Goal: Information Seeking & Learning: Learn about a topic

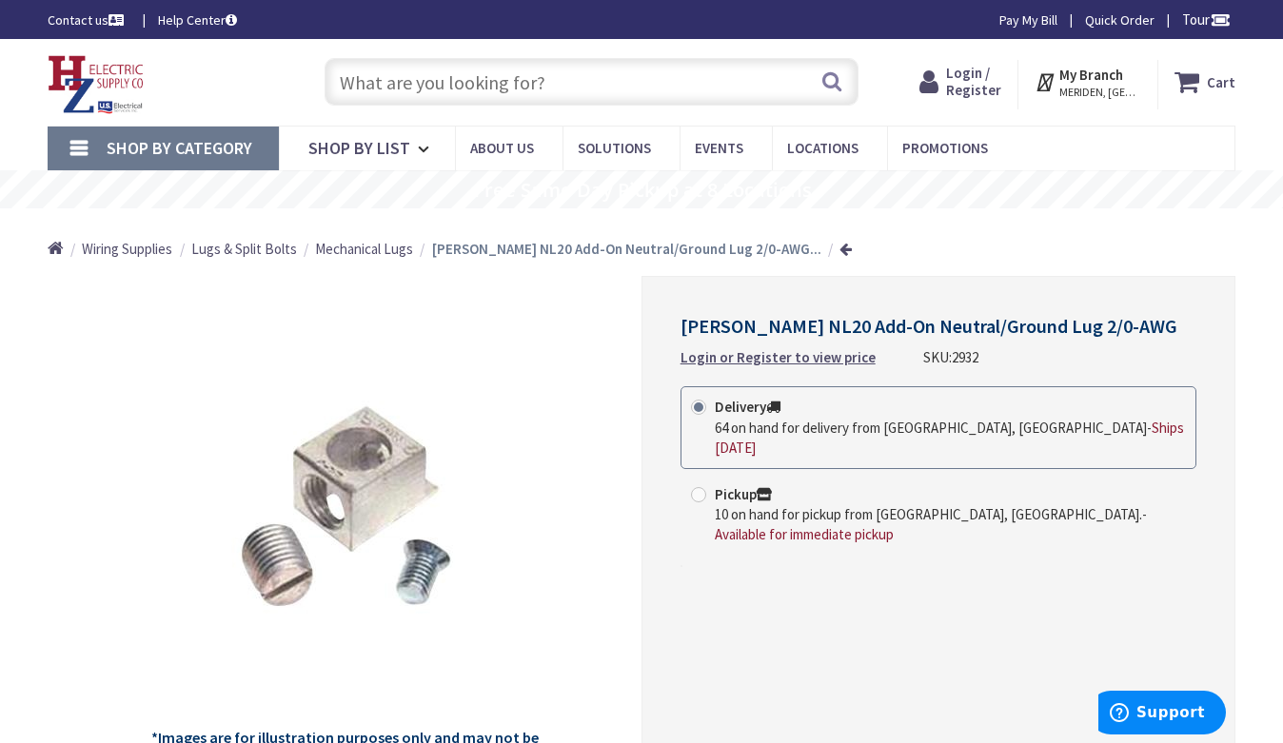
click at [500, 79] on input "text" at bounding box center [591, 82] width 534 height 48
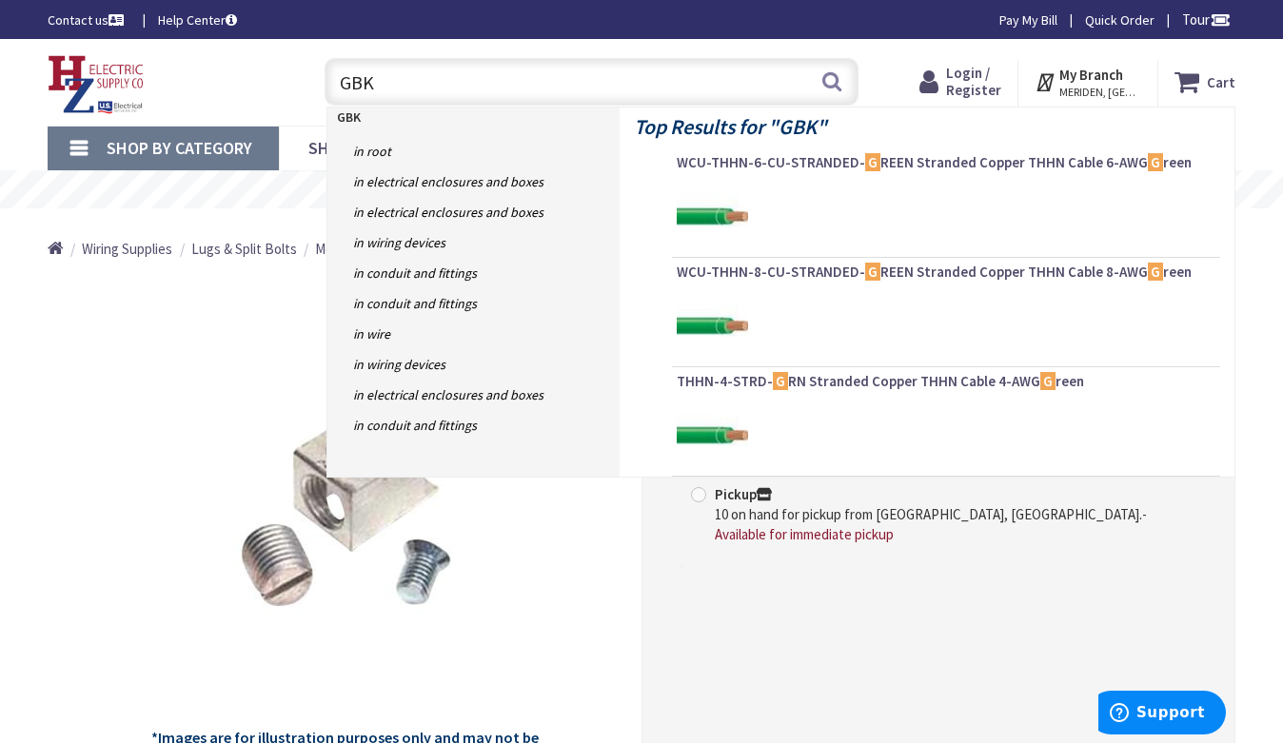
type input "GBKP"
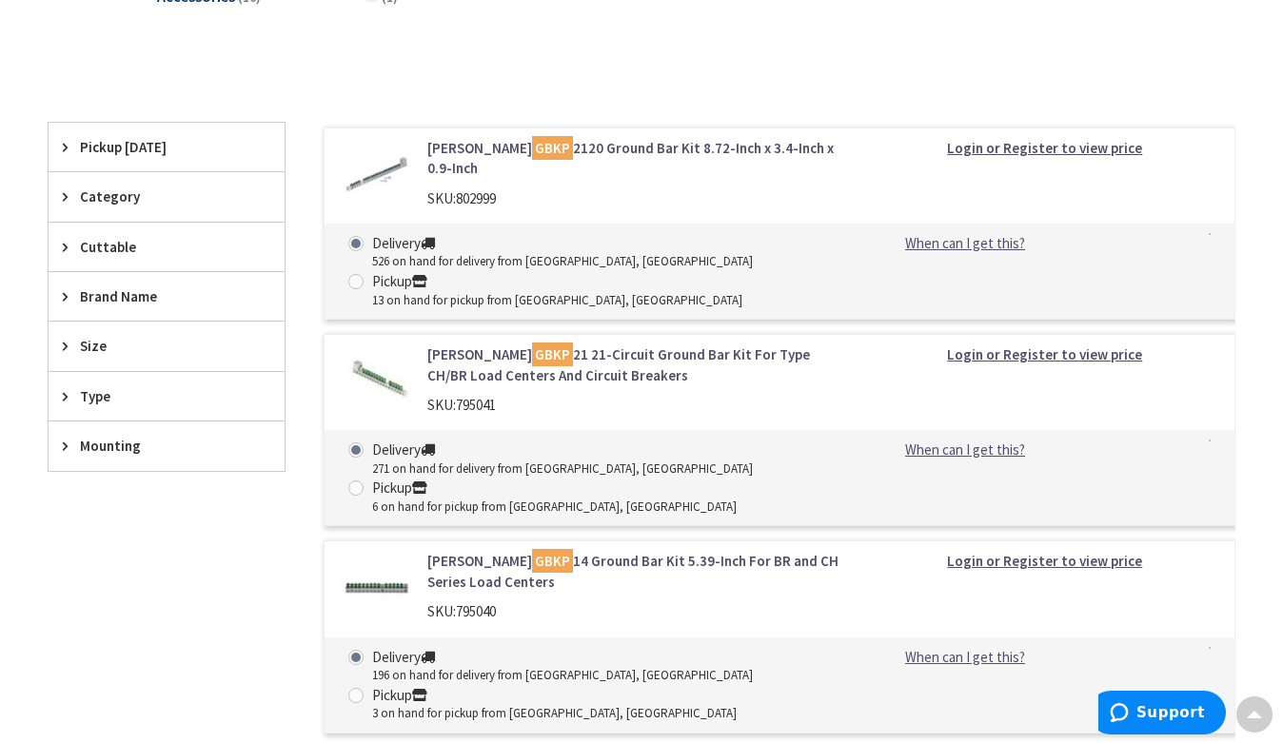
scroll to position [761, 0]
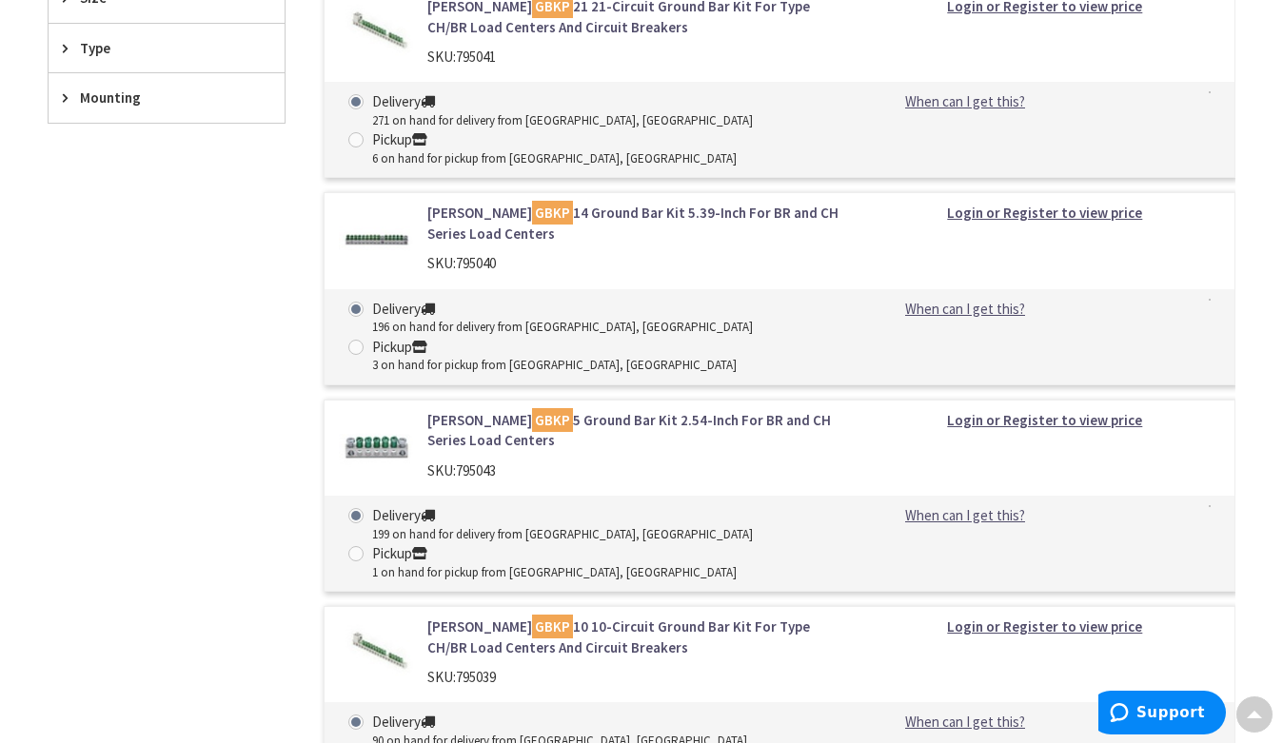
click at [523, 617] on link "Eaton GBKP 10 10-Circuit Ground Bar Kit For Type CH/BR Load Centers And Circuit…" at bounding box center [634, 637] width 414 height 41
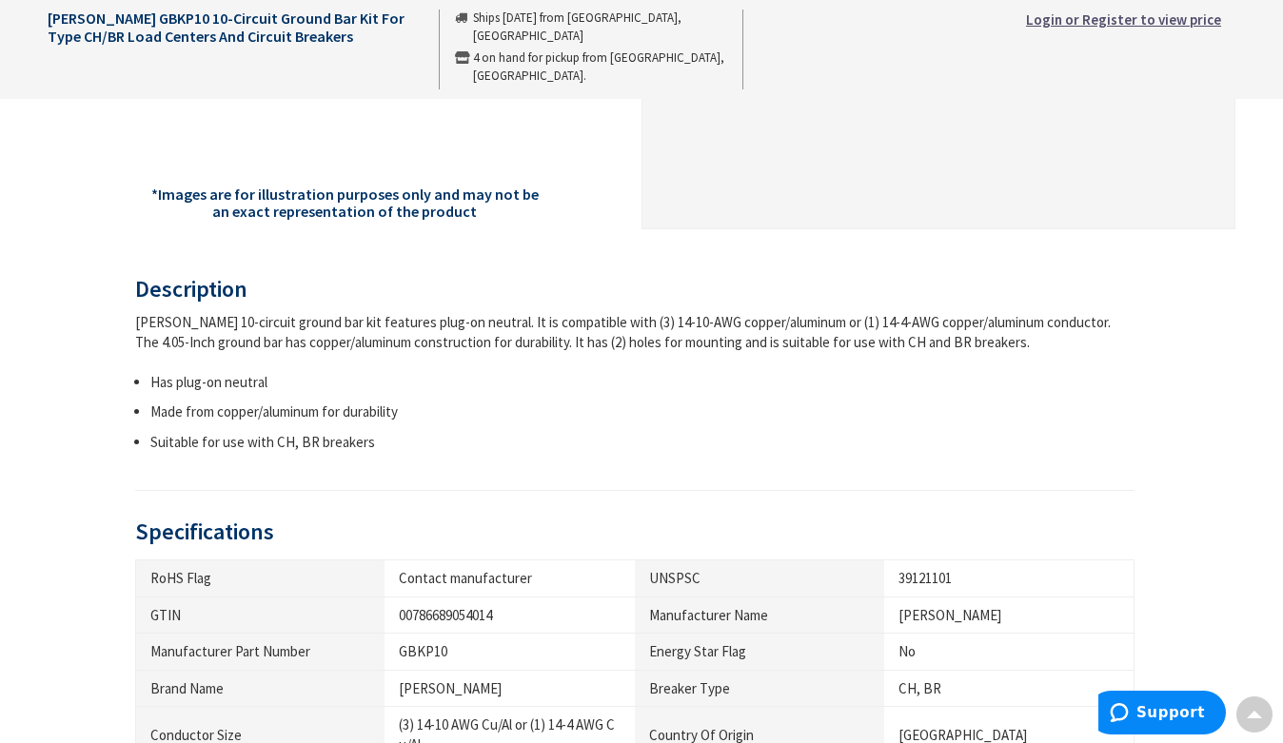
scroll to position [951, 0]
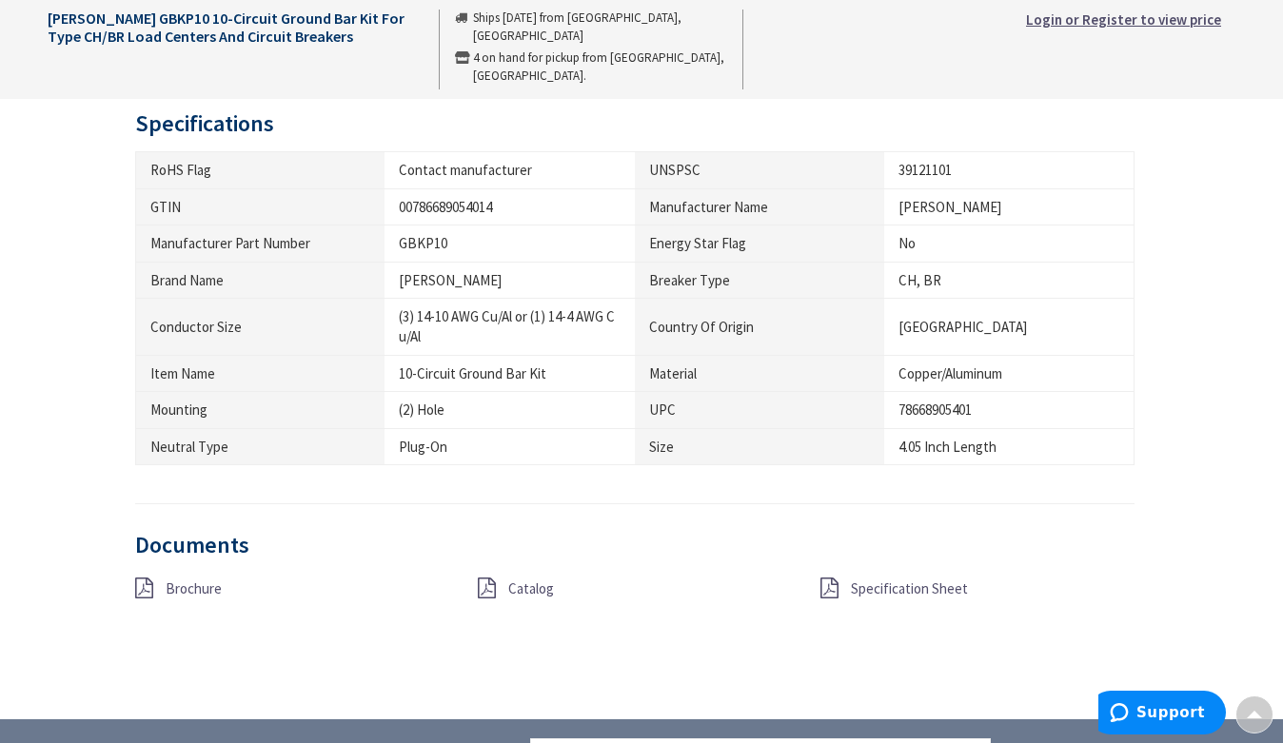
click at [163, 589] on div "Brochure" at bounding box center [292, 590] width 343 height 24
click at [181, 588] on span "Brochure" at bounding box center [194, 588] width 56 height 18
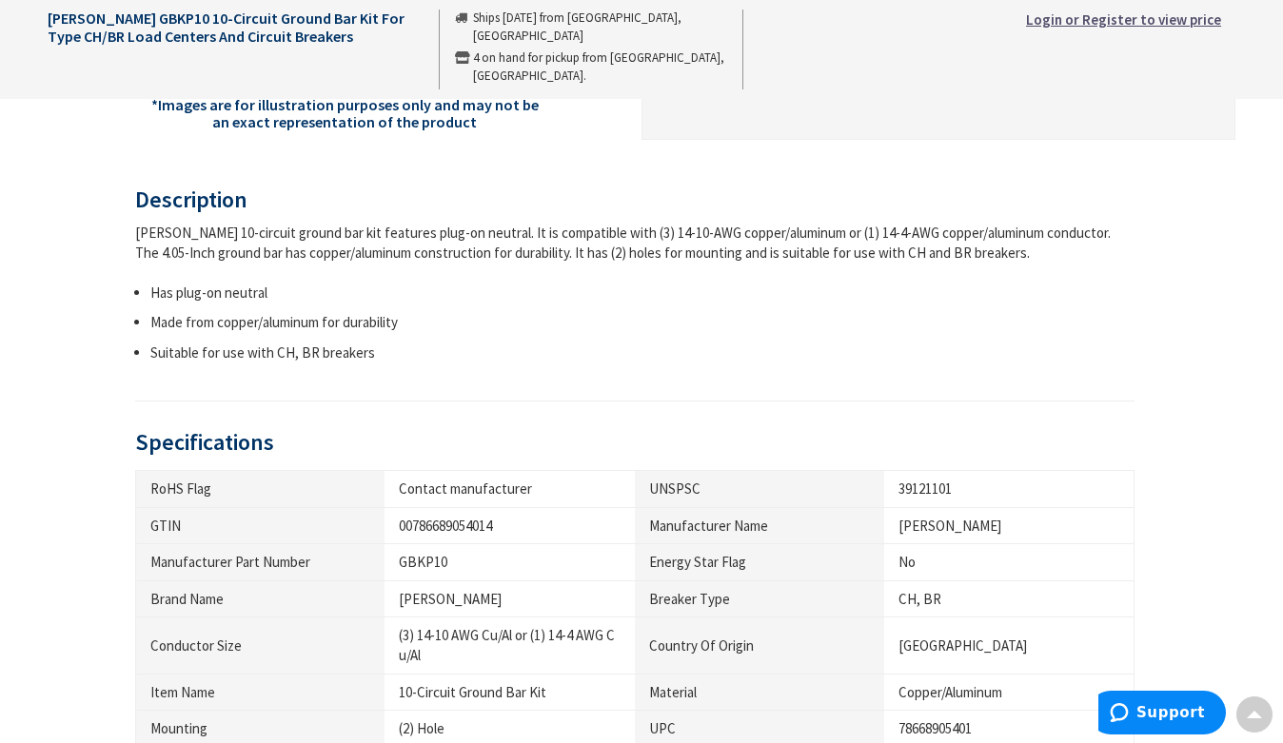
scroll to position [666, 0]
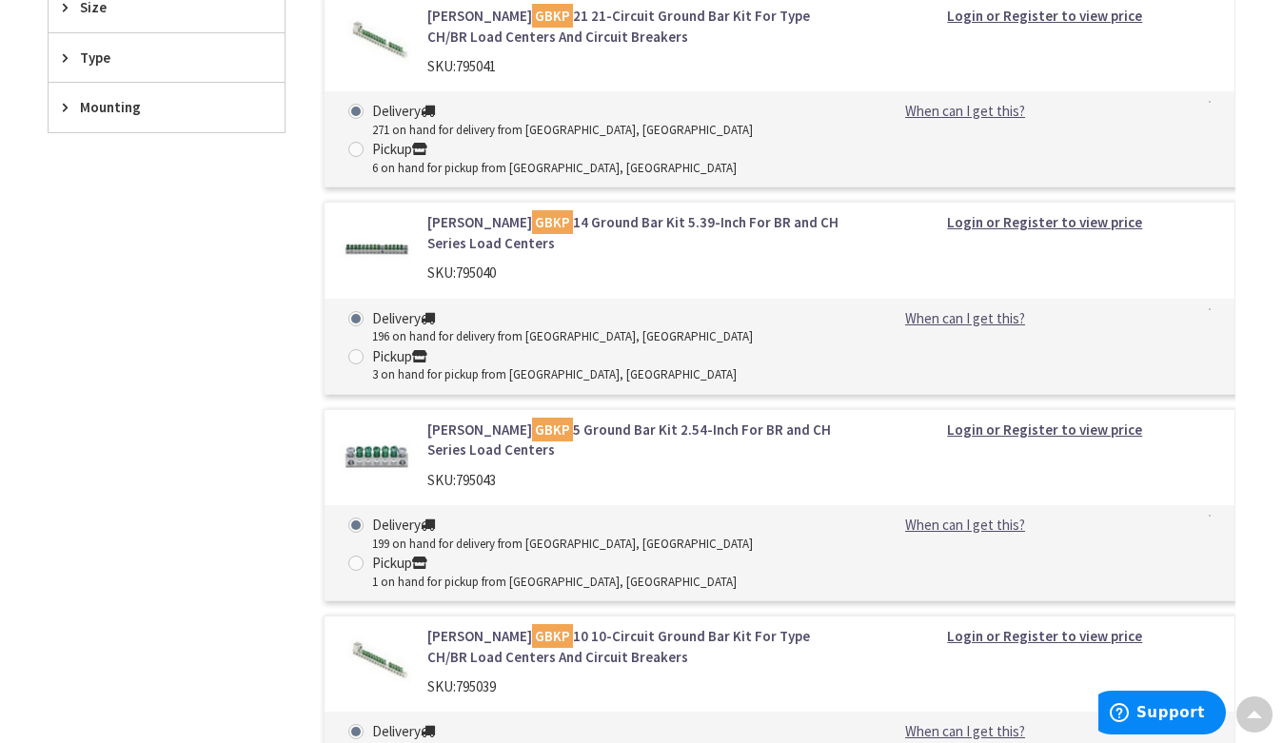
scroll to position [761, 0]
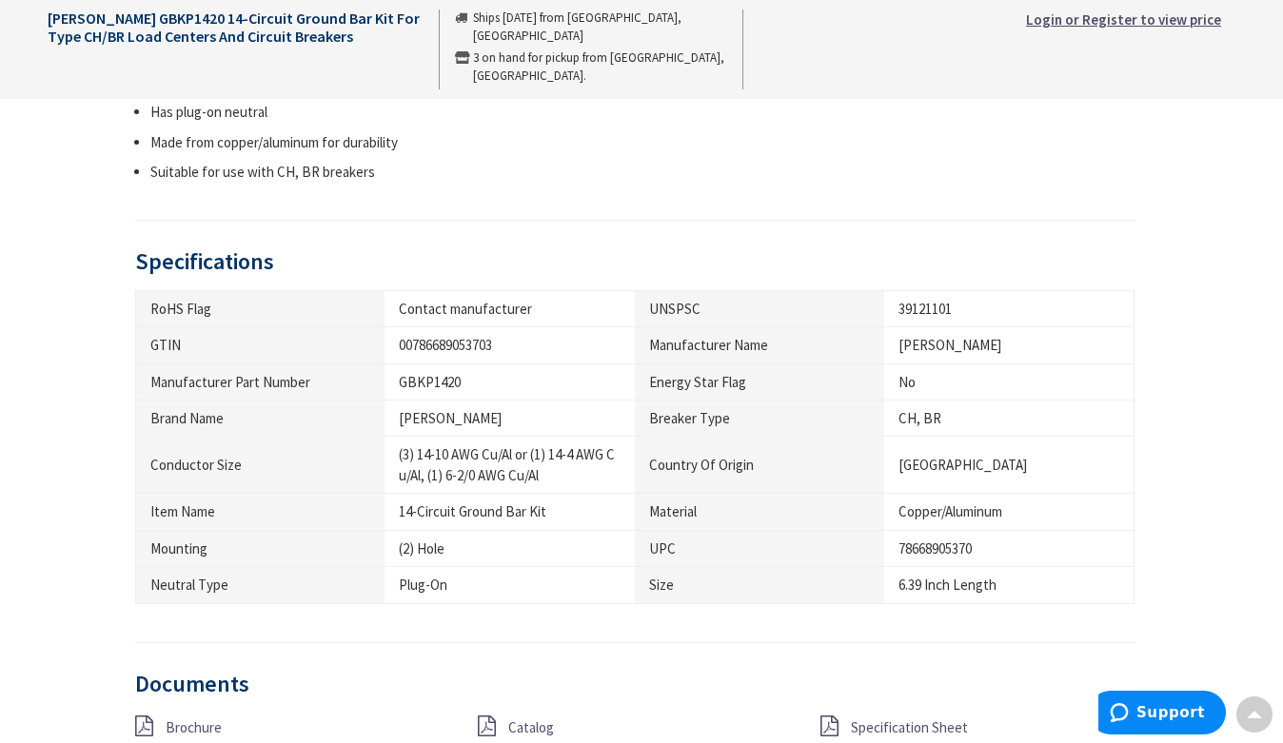
scroll to position [1142, 0]
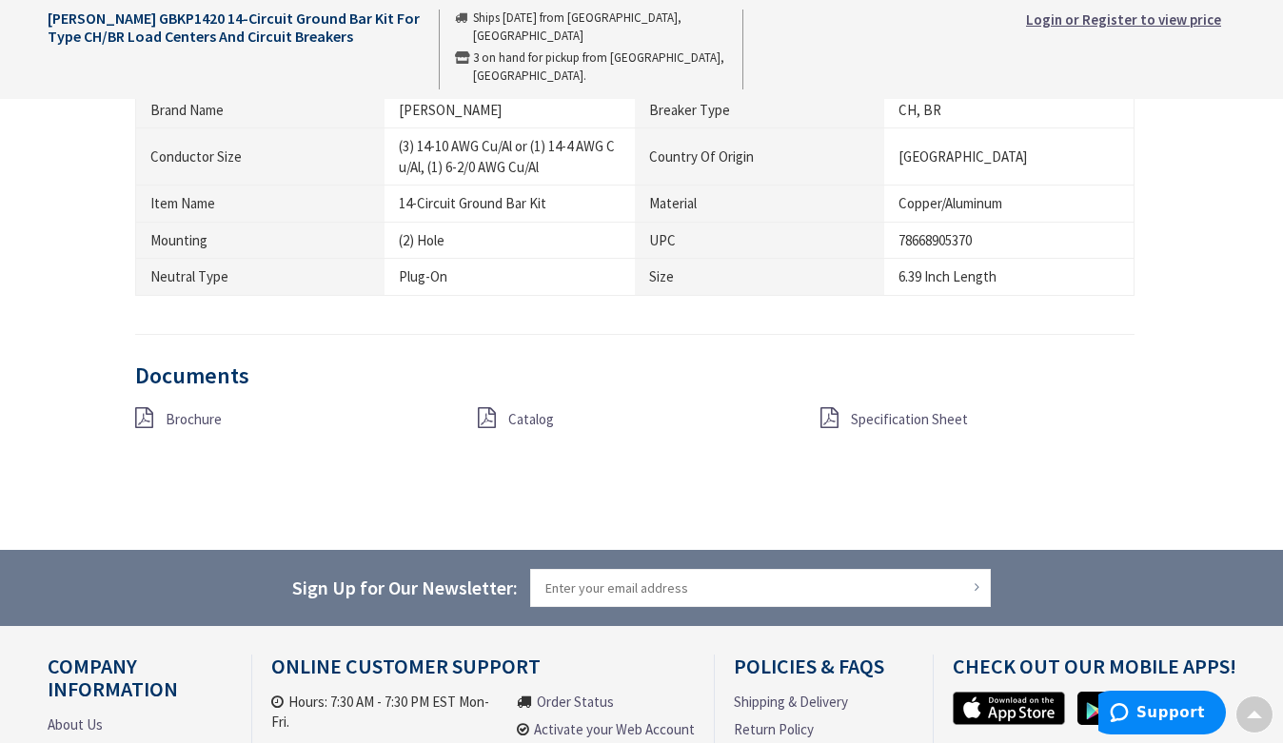
click at [921, 423] on span "Specification Sheet" at bounding box center [909, 419] width 117 height 18
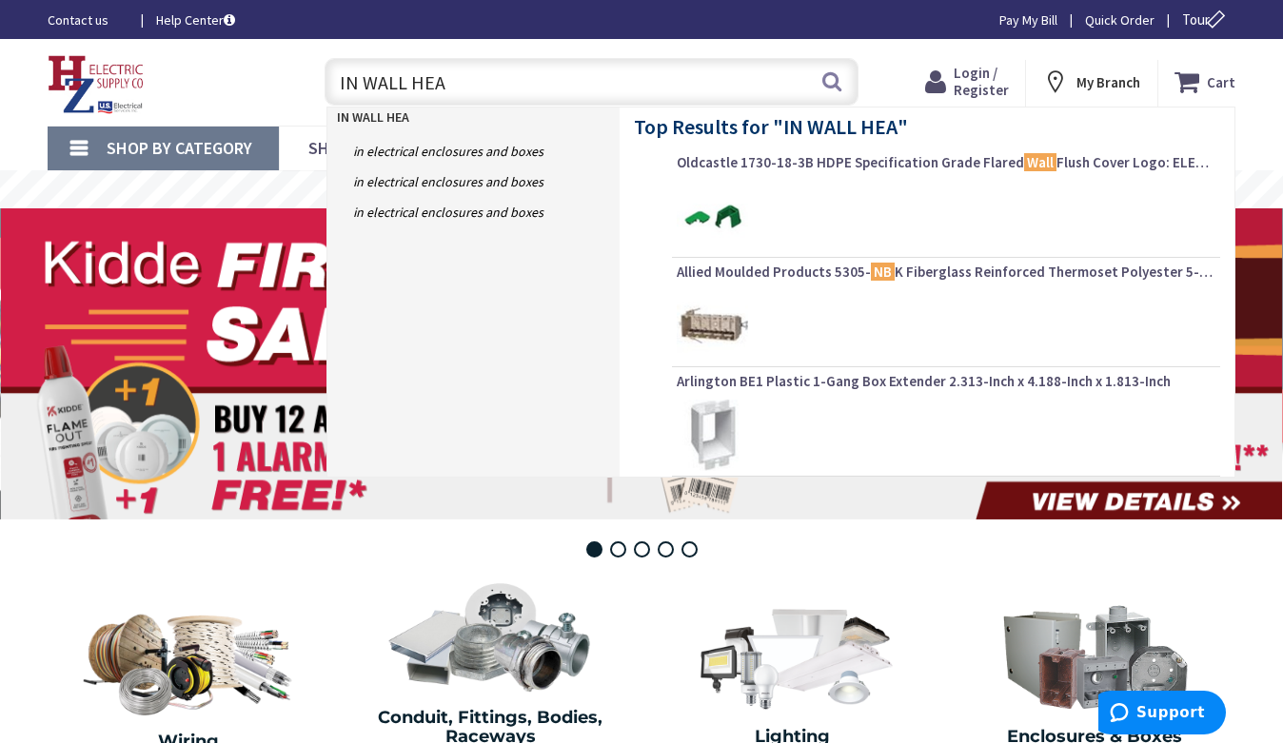
type input "IN WALL HEAT"
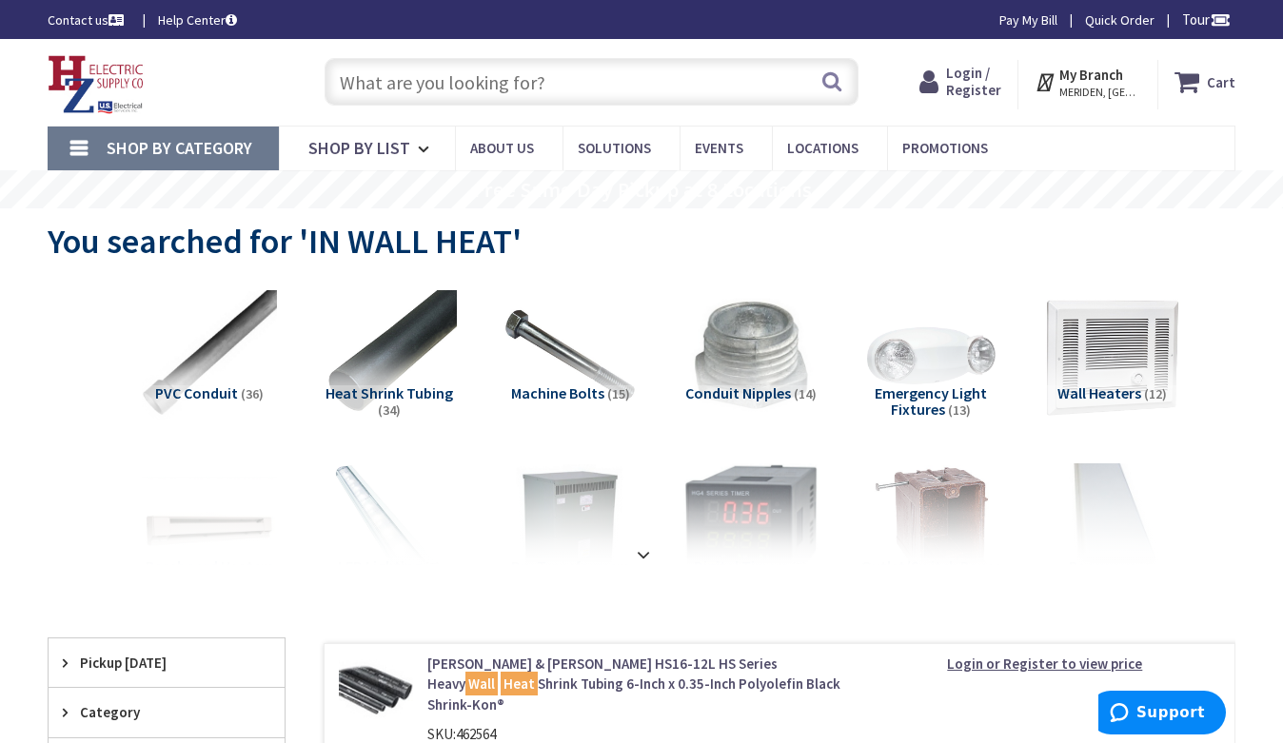
click at [1148, 367] on img at bounding box center [1111, 356] width 148 height 148
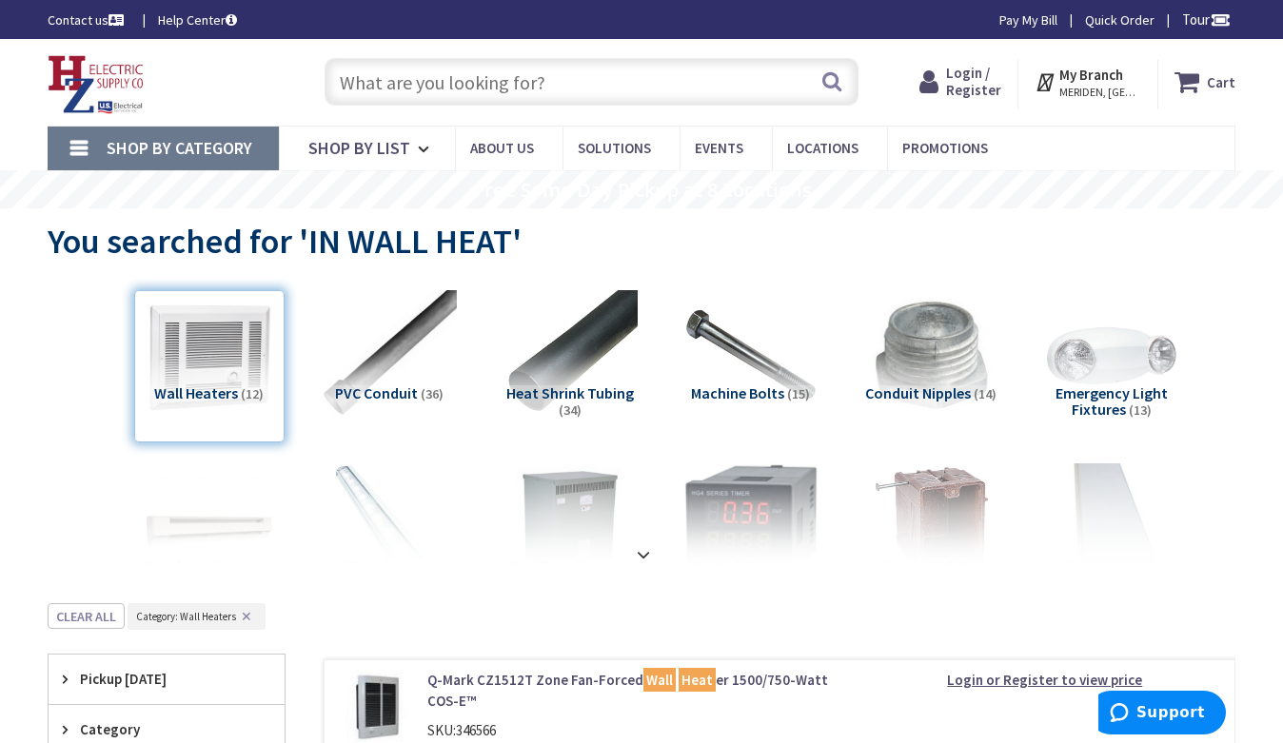
drag, startPoint x: 562, startPoint y: 89, endPoint x: 557, endPoint y: 76, distance: 14.5
click at [562, 88] on input "text" at bounding box center [591, 82] width 534 height 48
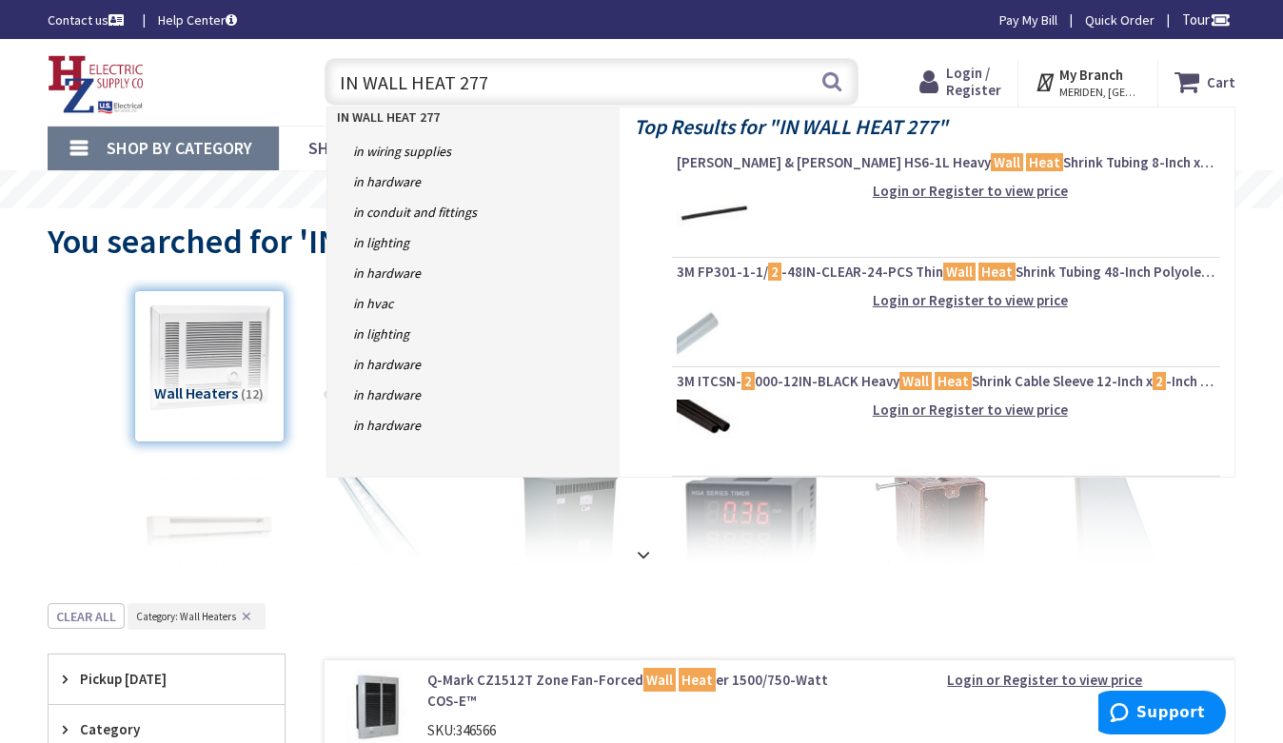
type input "IN WALL HEAT 277V"
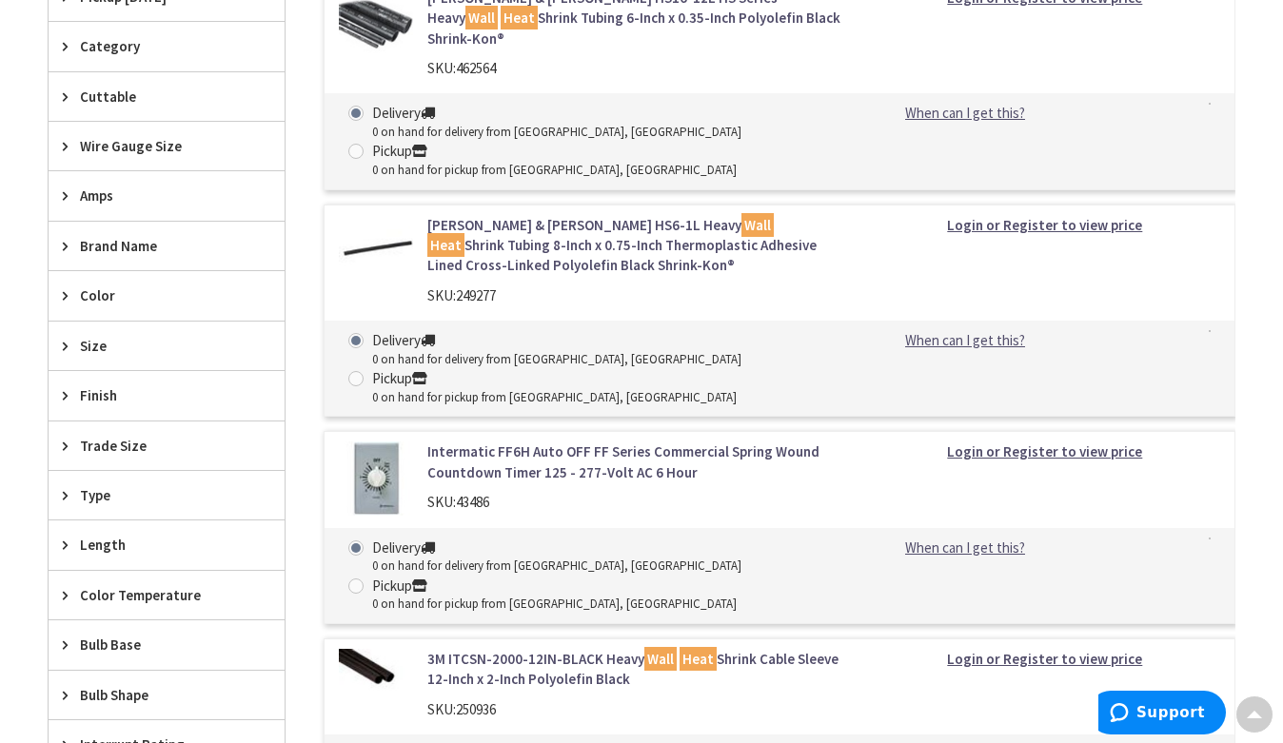
scroll to position [95, 0]
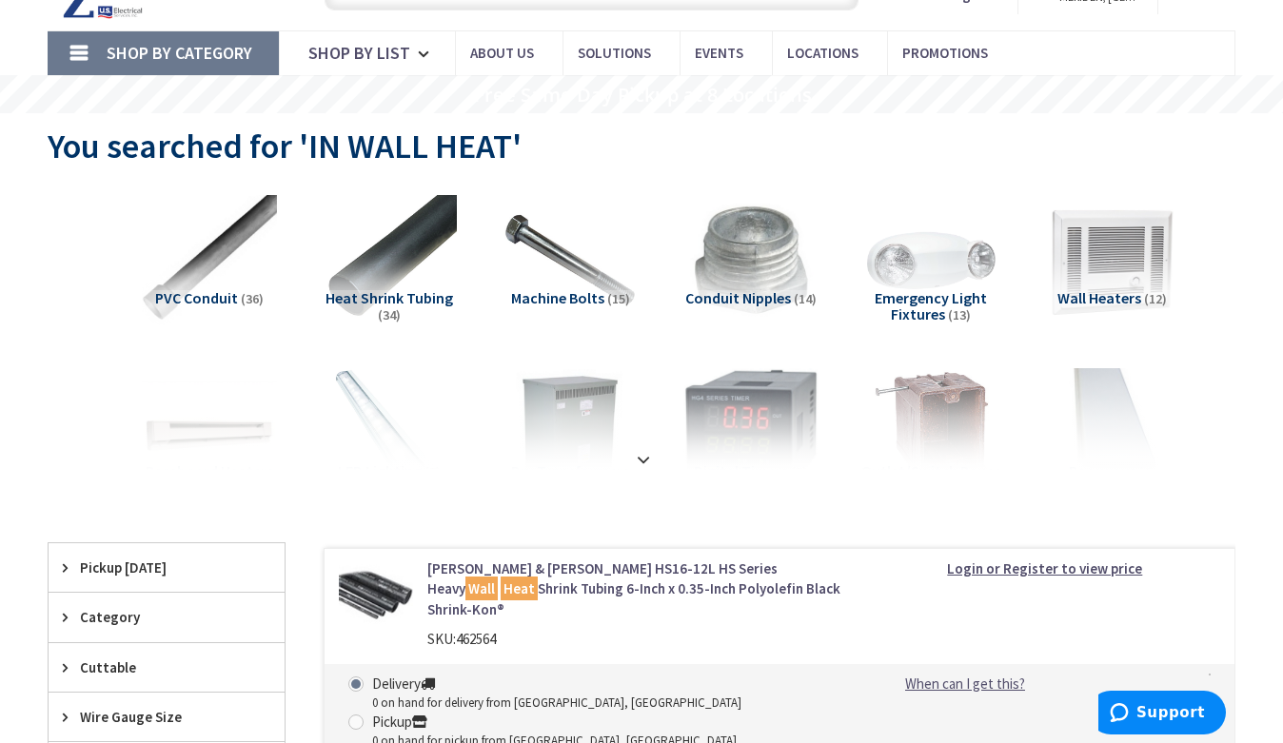
click at [651, 458] on strong at bounding box center [643, 456] width 23 height 21
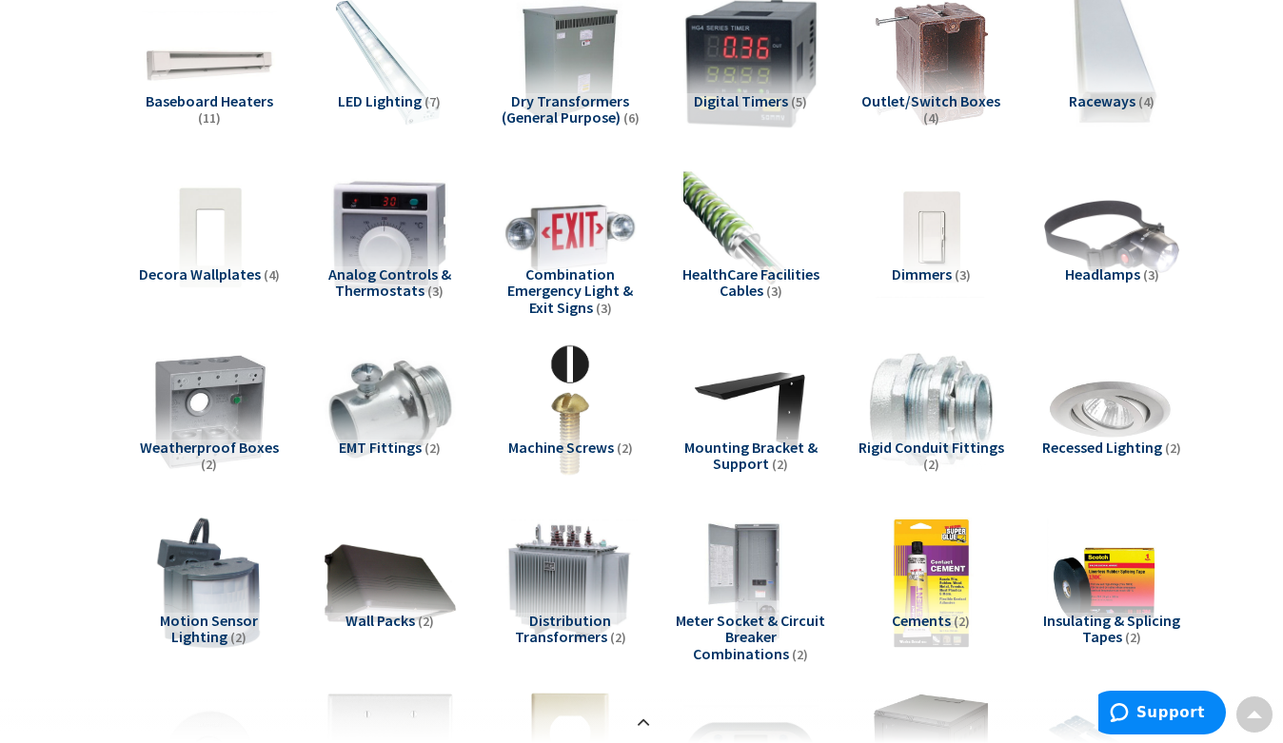
scroll to position [285, 0]
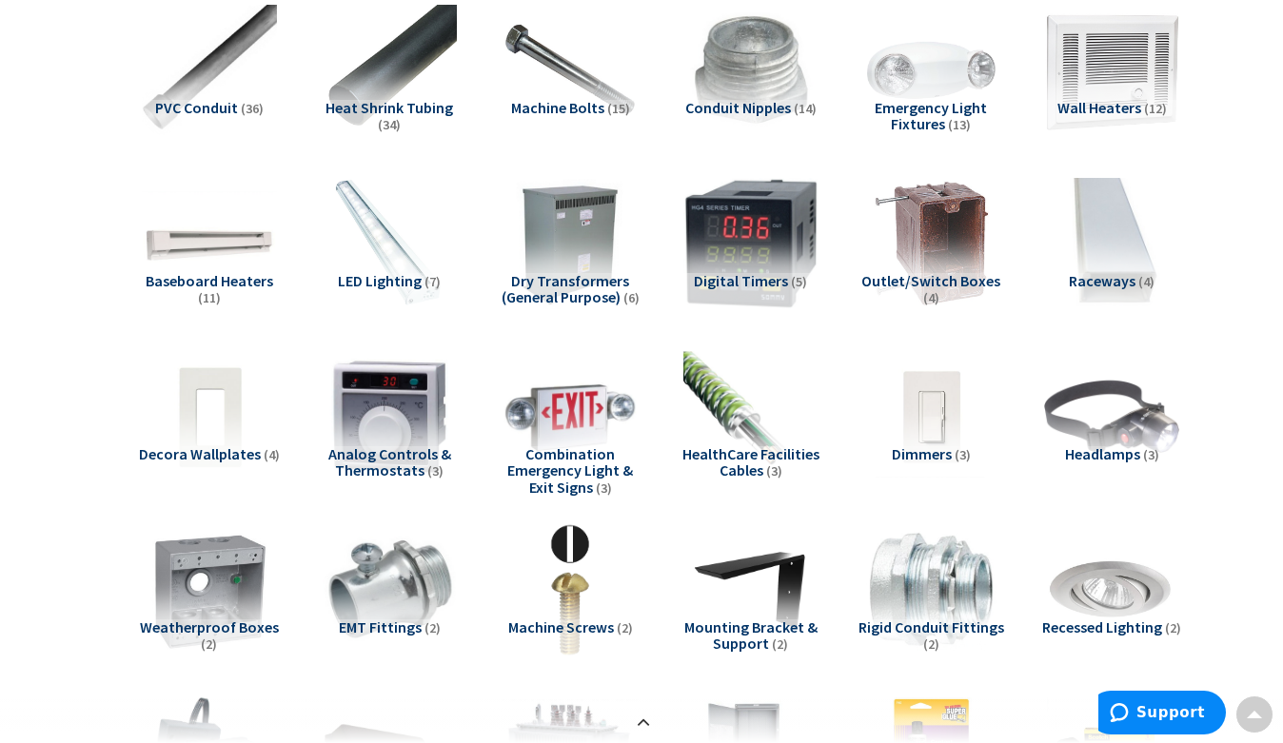
click at [1159, 64] on img at bounding box center [1111, 70] width 148 height 148
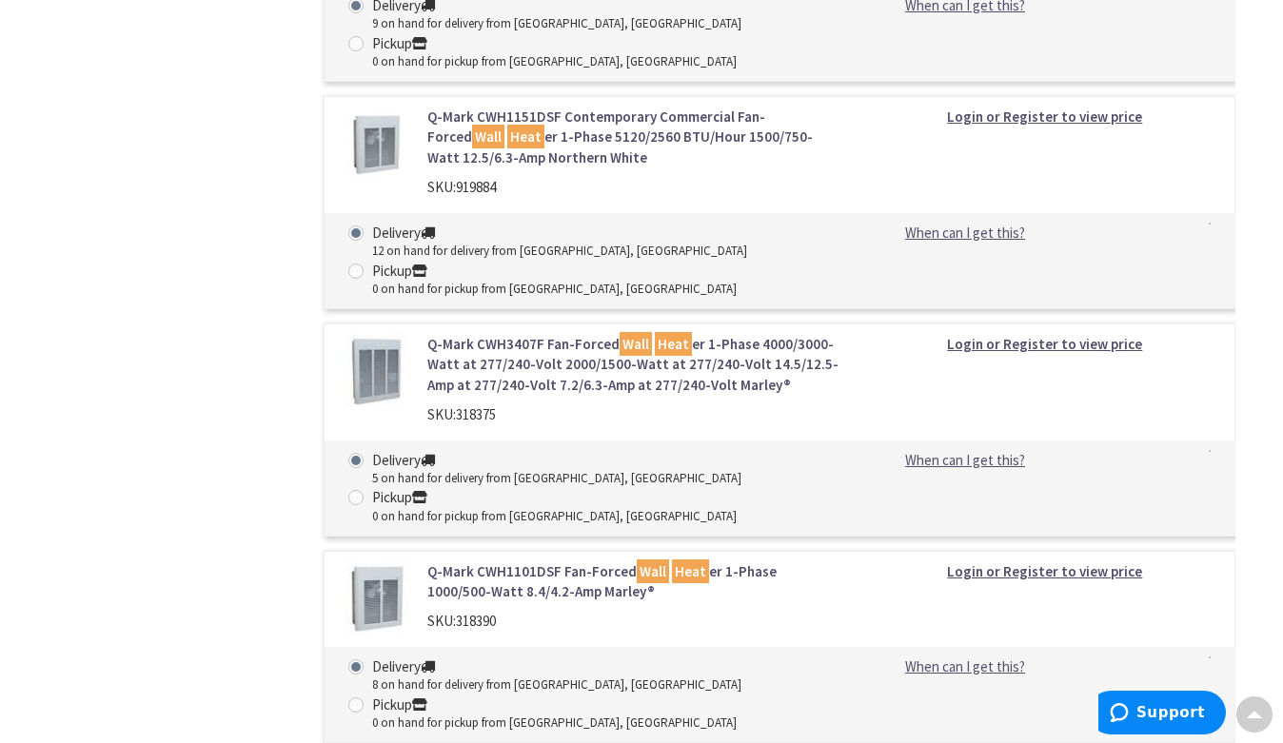
scroll to position [3089, 0]
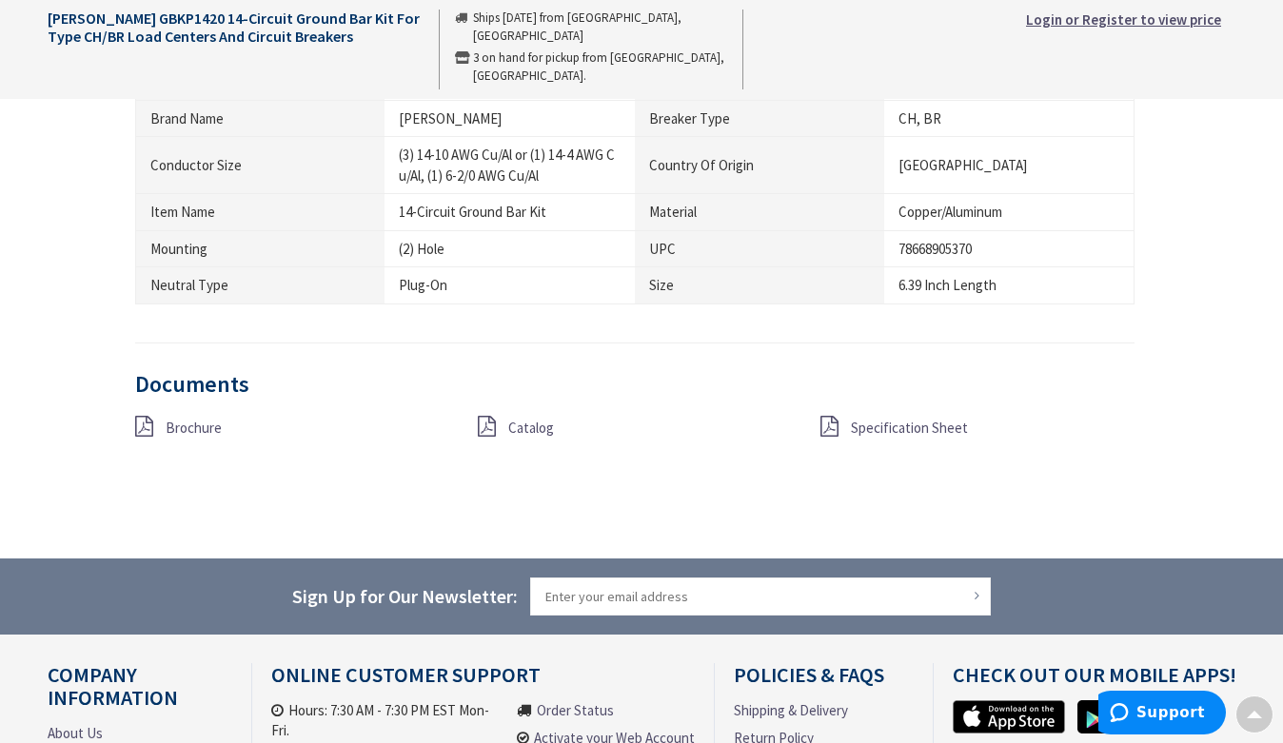
click at [184, 428] on span "Brochure" at bounding box center [194, 428] width 56 height 18
